Goal: Use online tool/utility

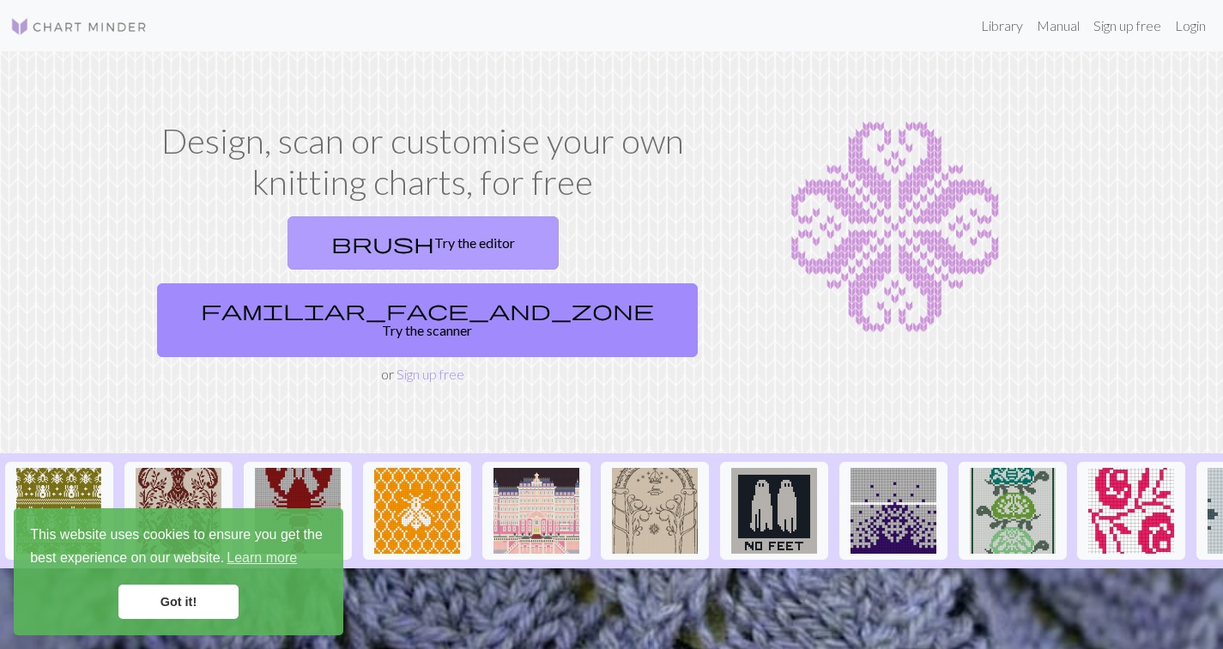
click at [320, 246] on link "brush Try the editor" at bounding box center [422, 242] width 271 height 53
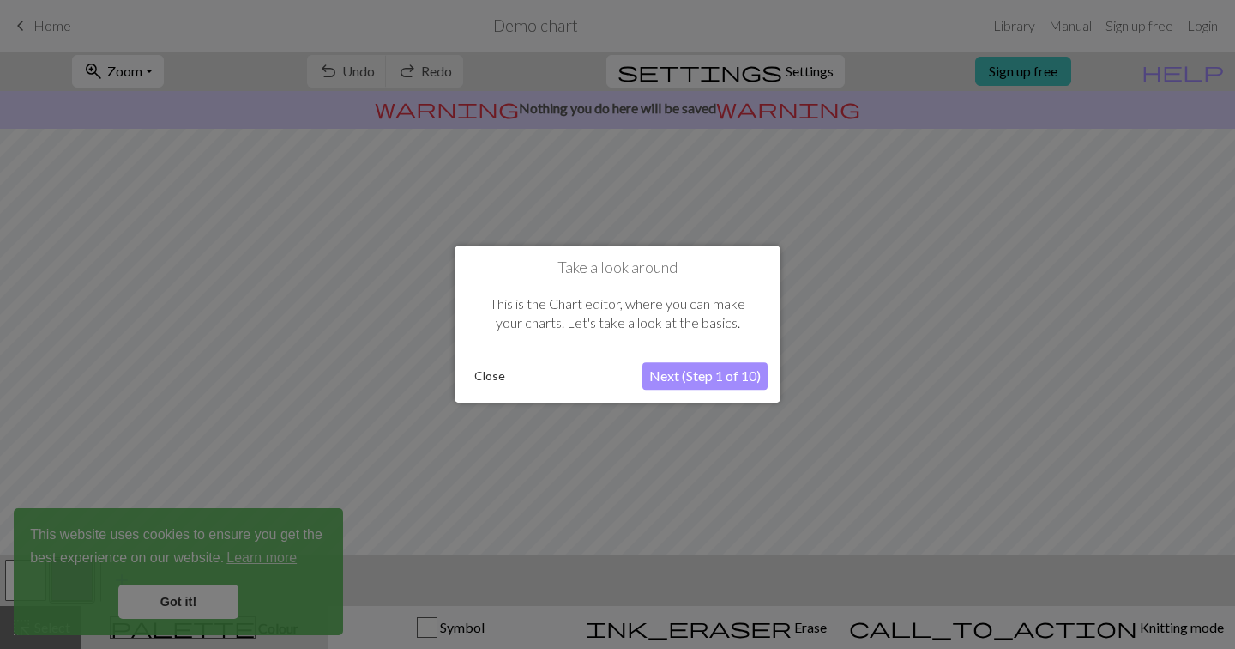
click at [706, 374] on button "Next (Step 1 of 10)" at bounding box center [705, 376] width 125 height 27
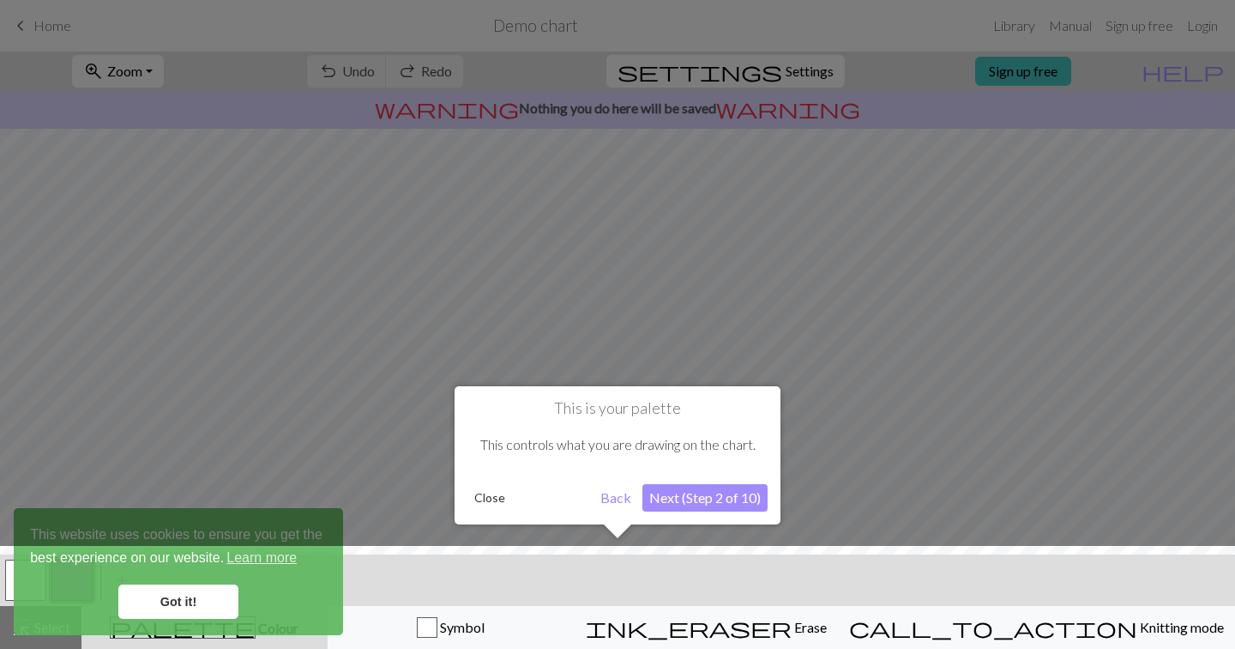
click at [706, 374] on div at bounding box center [617, 324] width 1235 height 649
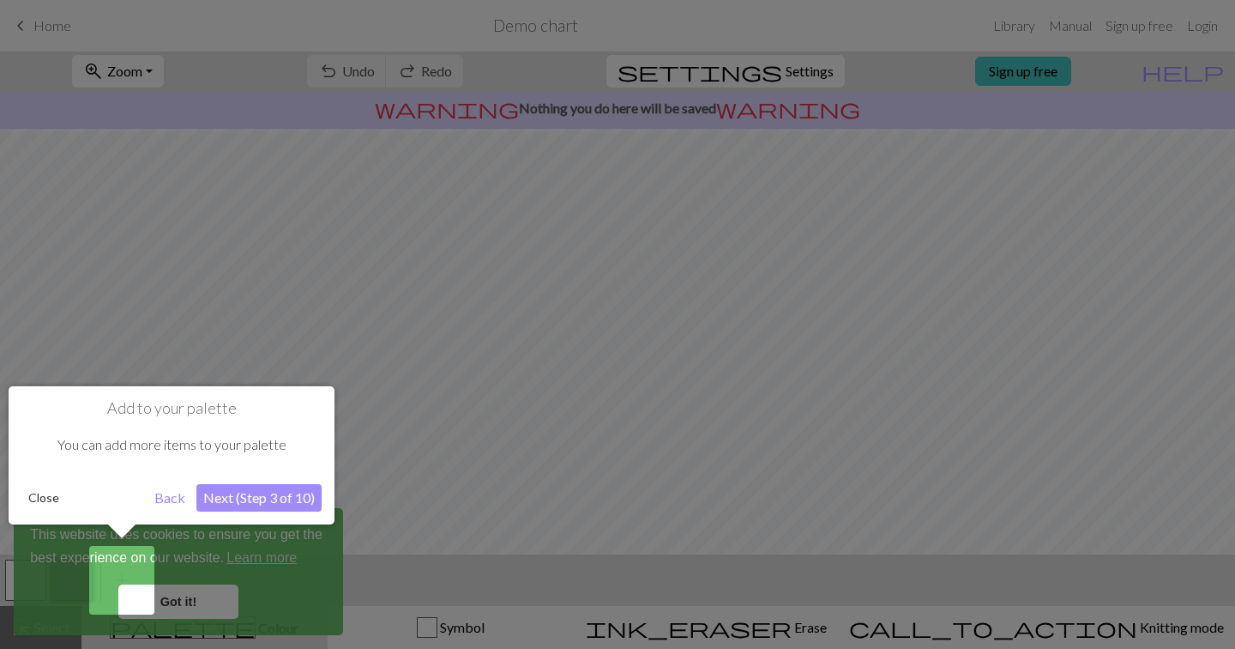
click at [232, 498] on button "Next (Step 3 of 10)" at bounding box center [258, 497] width 125 height 27
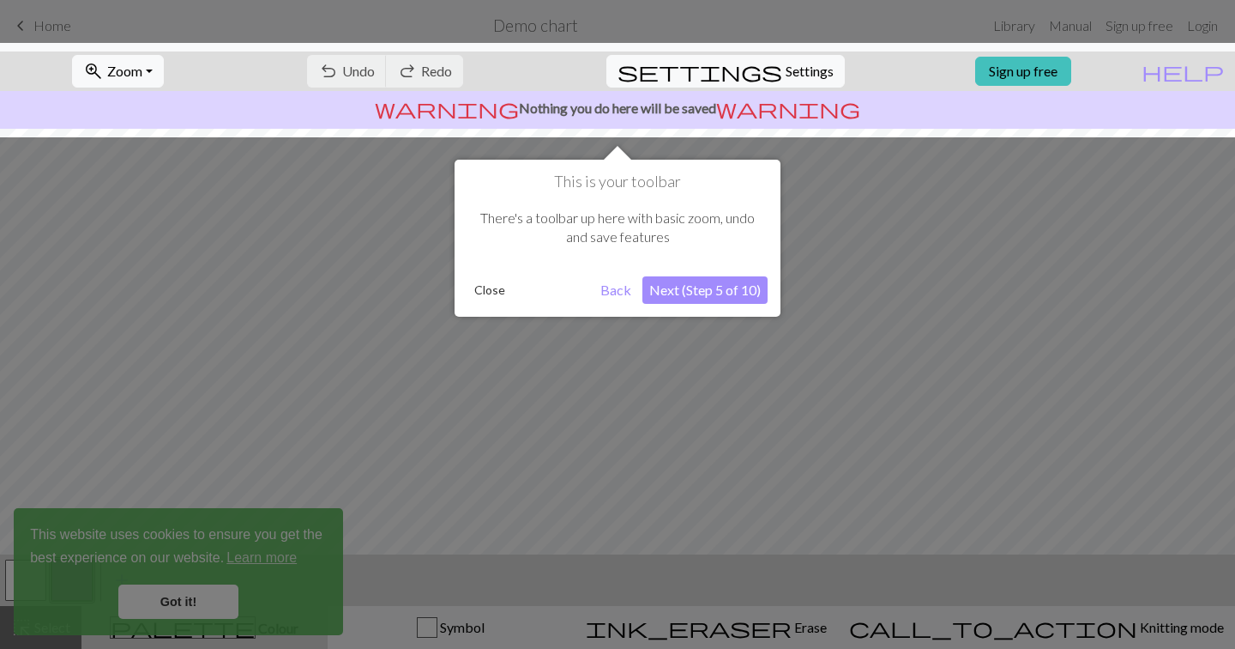
click at [681, 292] on button "Next (Step 5 of 10)" at bounding box center [705, 289] width 125 height 27
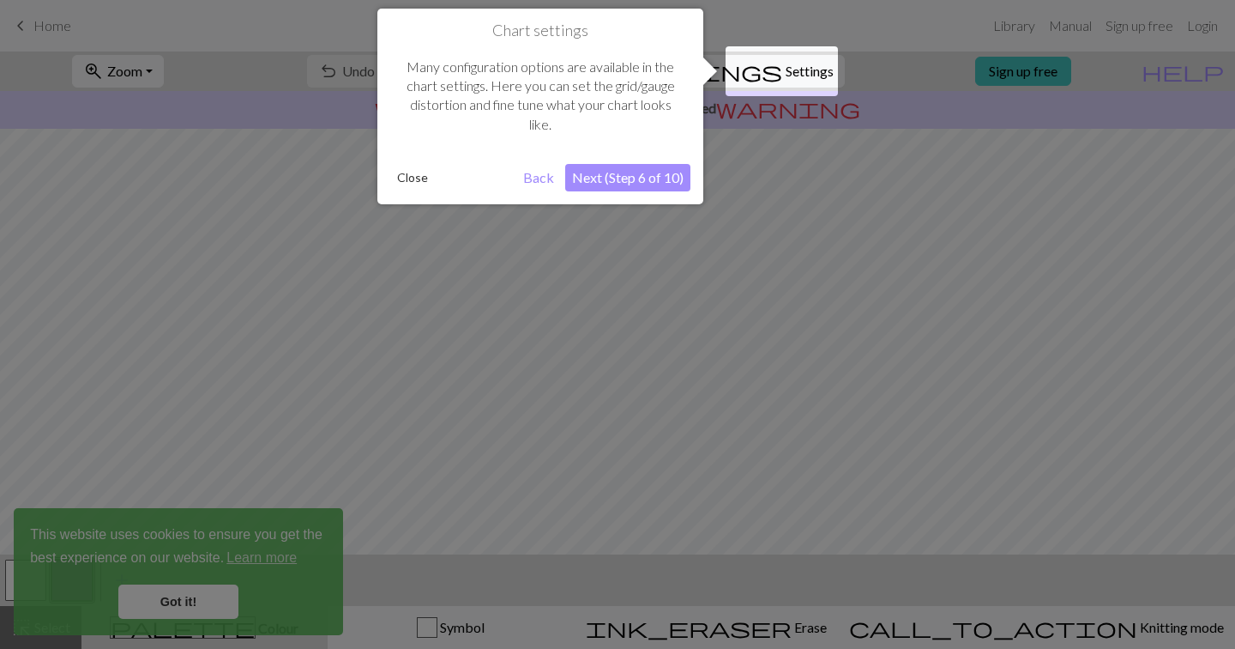
click at [663, 167] on button "Next (Step 6 of 10)" at bounding box center [627, 177] width 125 height 27
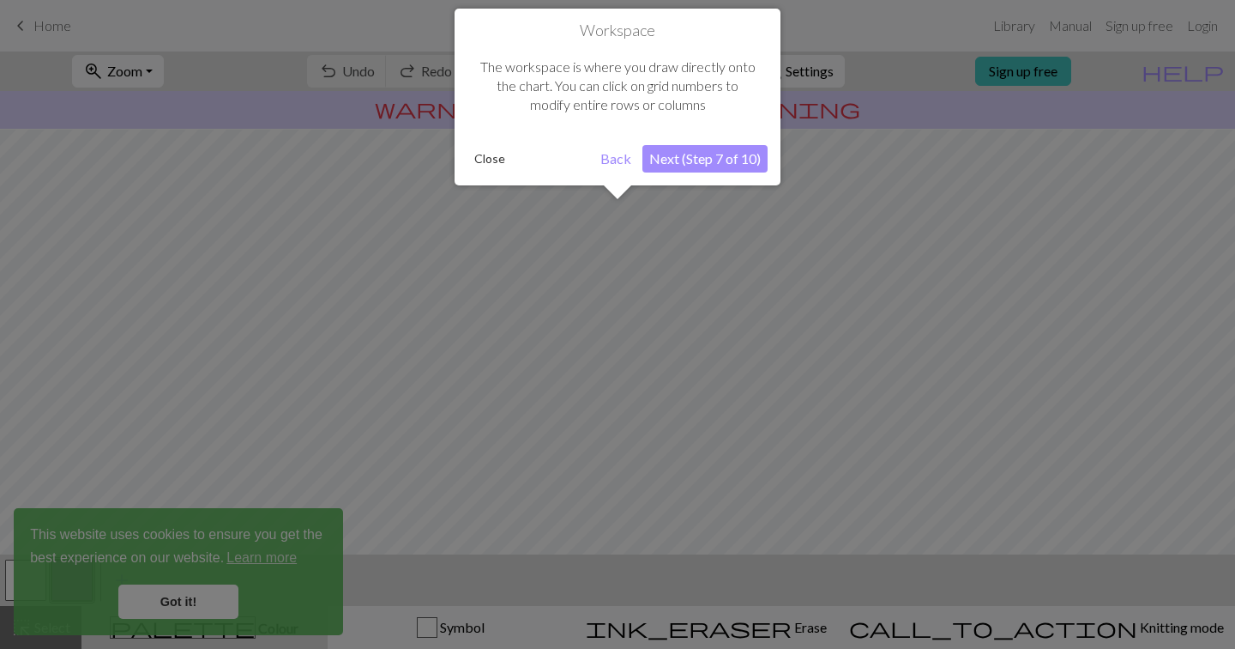
scroll to position [103, 0]
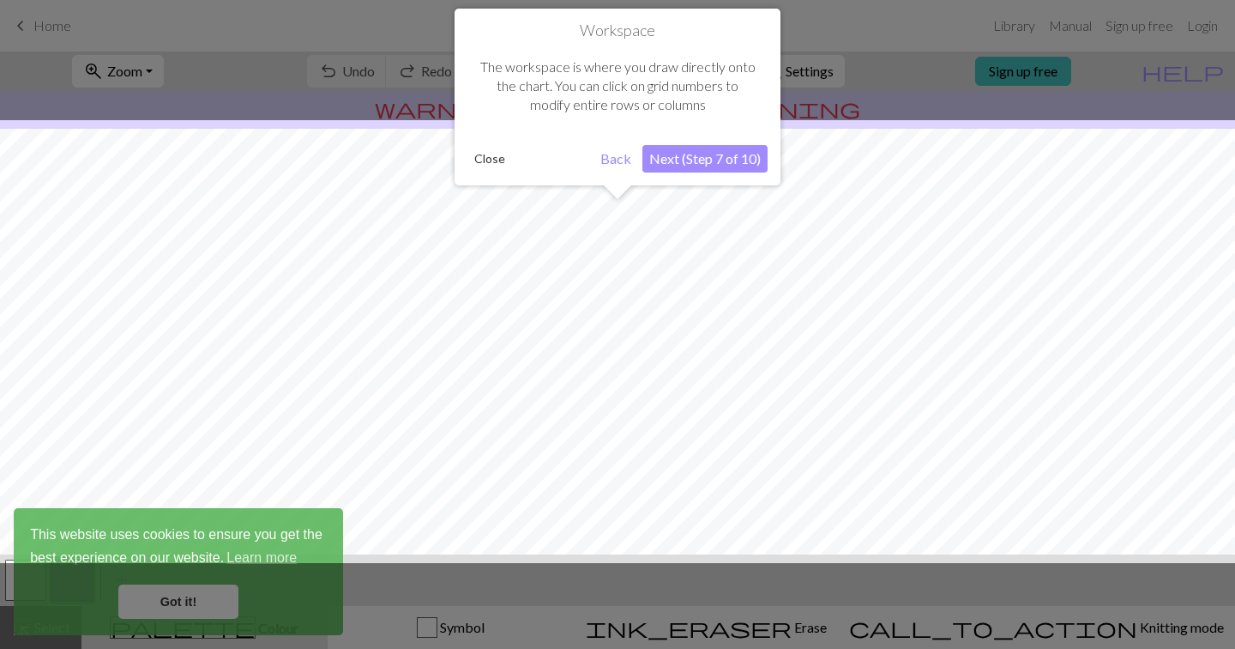
click at [703, 164] on button "Next (Step 7 of 10)" at bounding box center [705, 158] width 125 height 27
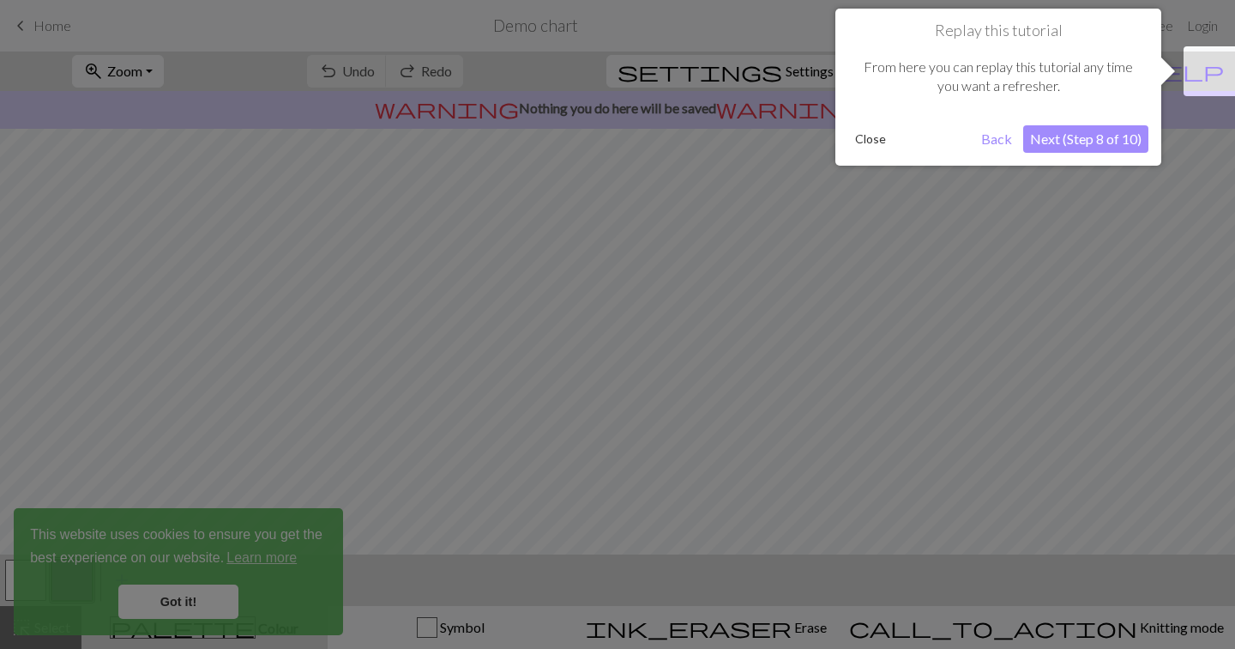
click at [1072, 141] on button "Next (Step 8 of 10)" at bounding box center [1086, 138] width 125 height 27
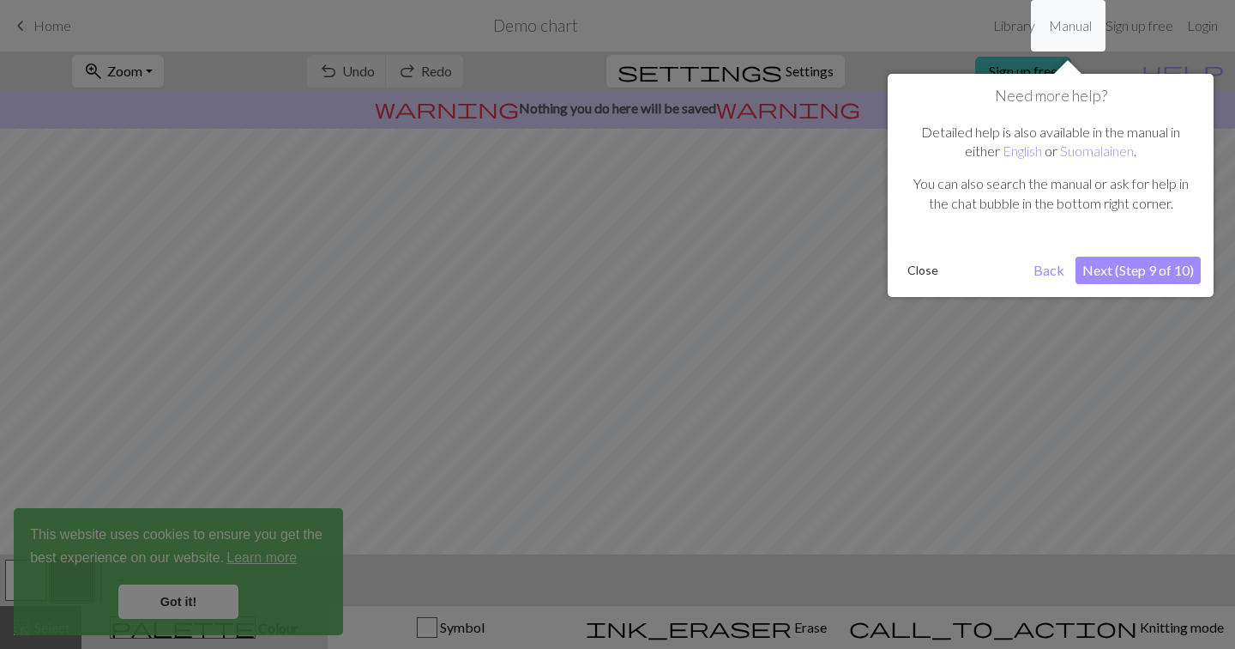
click at [1137, 286] on div "Need more help? Detailed help is also available in the manual in either English…" at bounding box center [1051, 185] width 326 height 223
click at [1135, 280] on button "Next (Step 9 of 10)" at bounding box center [1138, 270] width 125 height 27
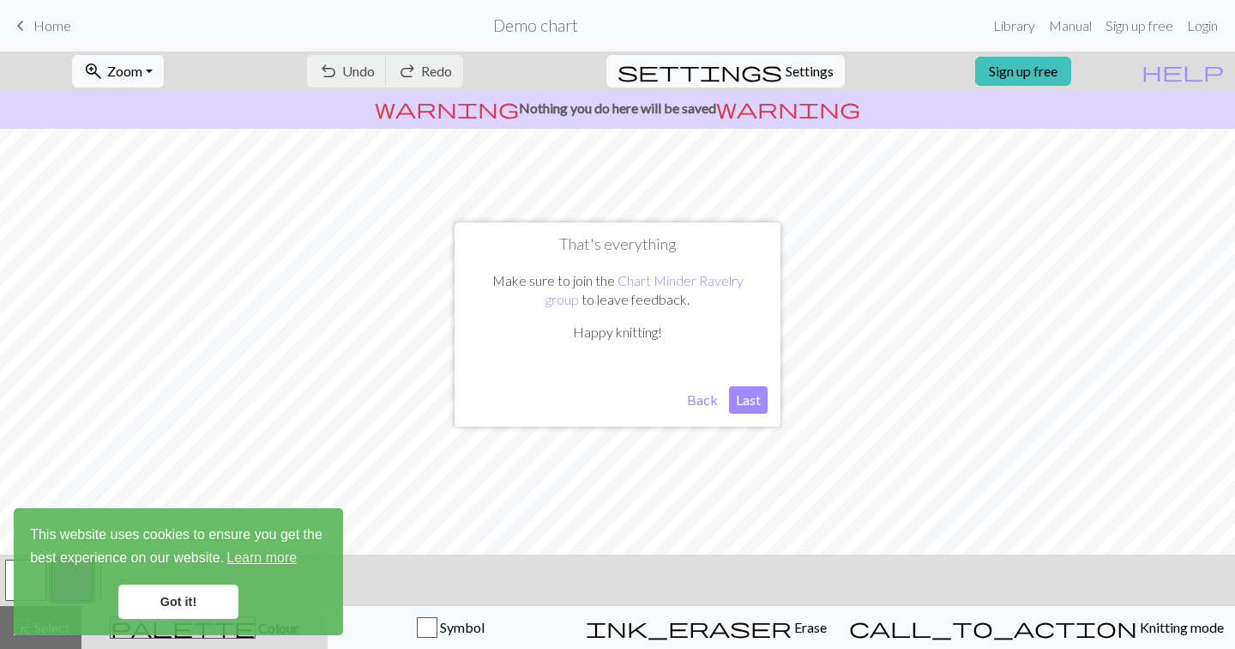
click at [749, 396] on button "Last" at bounding box center [748, 399] width 39 height 27
click at [339, 72] on span "undo" at bounding box center [328, 71] width 21 height 24
